Goal: Task Accomplishment & Management: Use online tool/utility

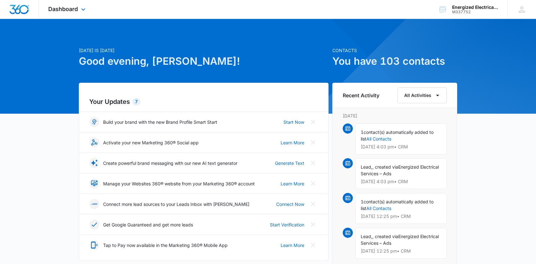
click at [19, 11] on img "Dashboard" at bounding box center [19, 9] width 20 height 9
click at [84, 10] on icon at bounding box center [83, 11] width 8 height 8
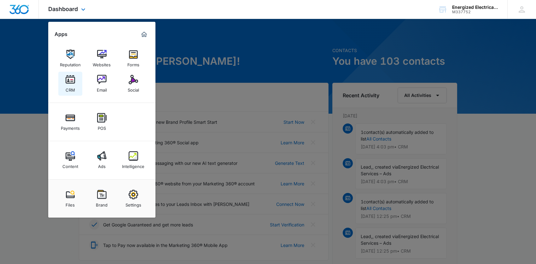
click at [74, 84] on img at bounding box center [70, 79] width 9 height 9
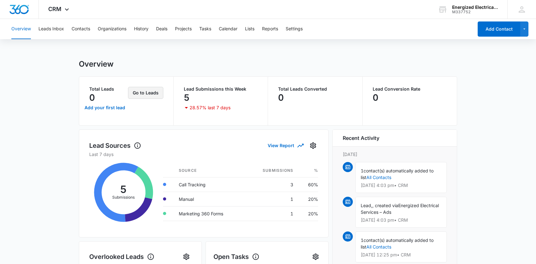
click at [136, 92] on button "Go to Leads" at bounding box center [145, 93] width 35 height 12
